Goal: Task Accomplishment & Management: Complete application form

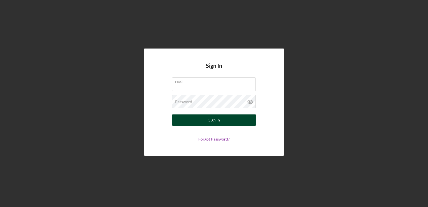
type input "[EMAIL_ADDRESS][DOMAIN_NAME]"
click at [214, 117] on div "Sign In" at bounding box center [214, 119] width 11 height 11
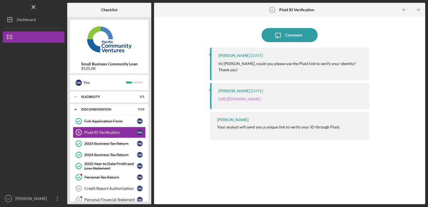
click at [230, 97] on link "[URL][DOMAIN_NAME]" at bounding box center [240, 98] width 42 height 5
click at [219, 96] on link "https://verify.plaid.com/verify/idv_5XEHtpGRz9VEmL?key=4b73858e63a36dcdc500b21c…" at bounding box center [240, 98] width 42 height 5
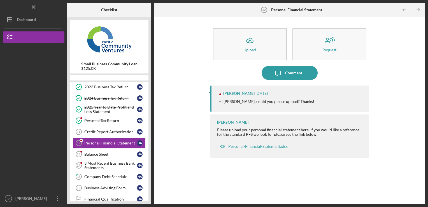
scroll to position [47, 0]
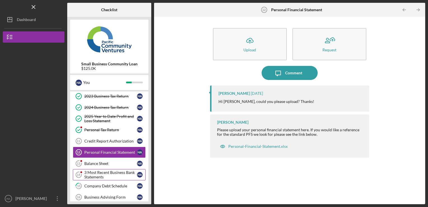
click at [121, 170] on div "3 Most Recent Business Bank Statements" at bounding box center [110, 174] width 53 height 9
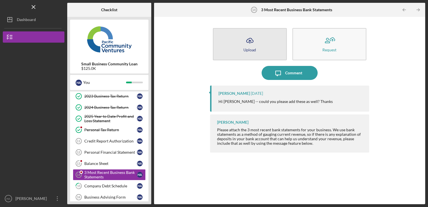
click at [250, 48] on div "Upload" at bounding box center [250, 50] width 13 height 4
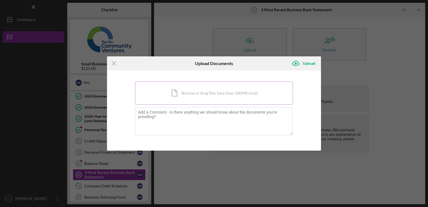
click at [186, 96] on div "Icon/Document Browse or drag files here (max 100MB total) Tap to choose files o…" at bounding box center [214, 93] width 158 height 23
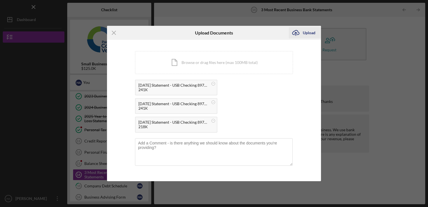
click at [311, 33] on div "Upload" at bounding box center [309, 32] width 13 height 11
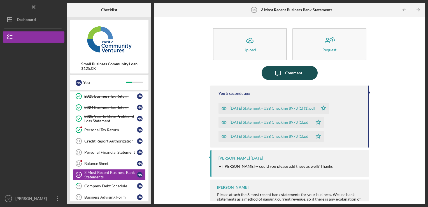
click at [293, 71] on div "Comment" at bounding box center [293, 73] width 17 height 14
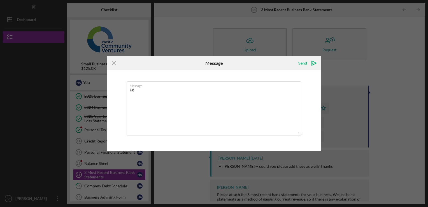
type textarea "F"
type textarea "Done"
click at [302, 63] on div "Send" at bounding box center [303, 62] width 9 height 11
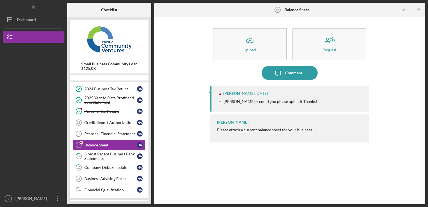
scroll to position [59, 0]
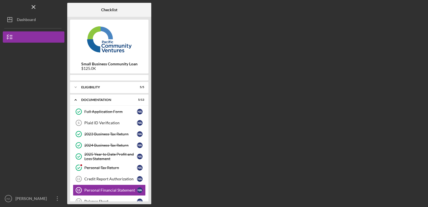
scroll to position [47, 0]
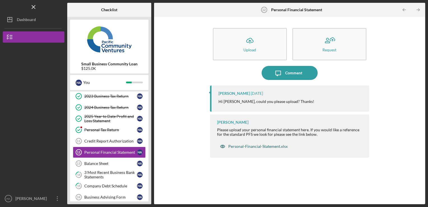
click at [275, 145] on div "Personal-Financial-Statement.xlsx" at bounding box center [257, 146] width 59 height 4
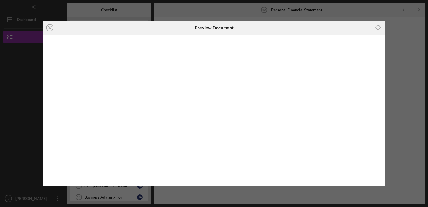
click at [378, 28] on icon "Icon/Download" at bounding box center [378, 27] width 13 height 13
